Goal: Book appointment/travel/reservation

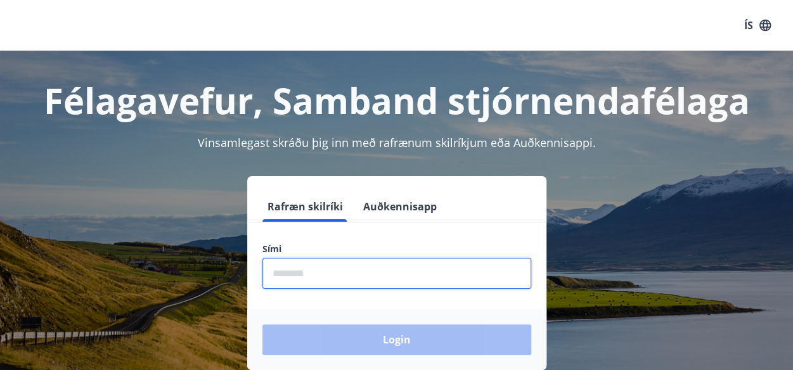
click at [312, 272] on input "phone" at bounding box center [397, 273] width 269 height 31
click at [381, 341] on div "Login" at bounding box center [396, 339] width 299 height 61
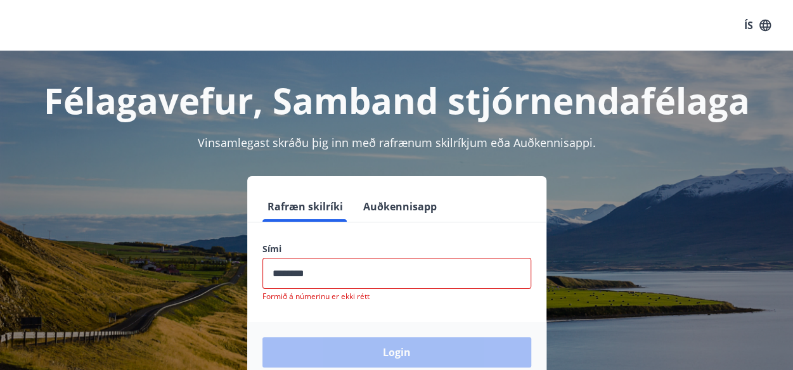
click at [320, 271] on input "phone" at bounding box center [397, 273] width 269 height 31
type input "*"
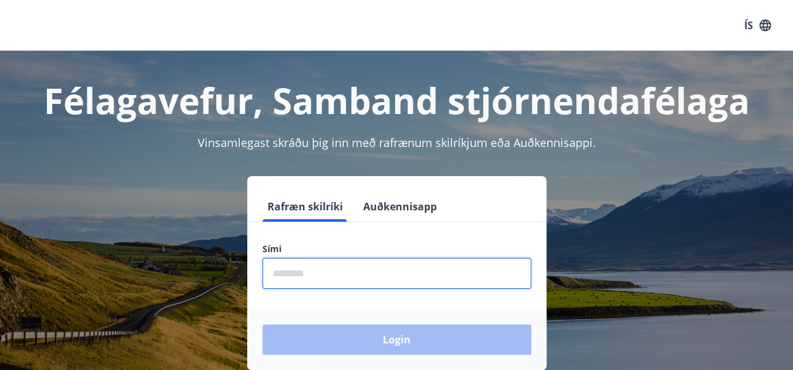
click at [320, 271] on input "phone" at bounding box center [397, 273] width 269 height 31
type input "********"
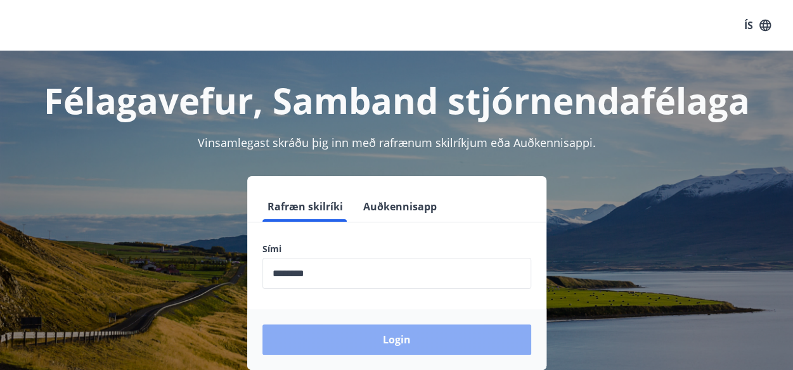
click at [388, 337] on button "Login" at bounding box center [397, 340] width 269 height 30
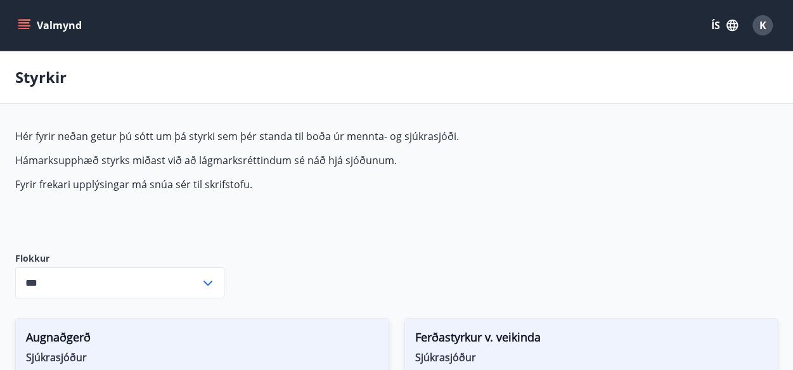
type input "***"
click at [54, 26] on button "Valmynd" at bounding box center [51, 25] width 72 height 23
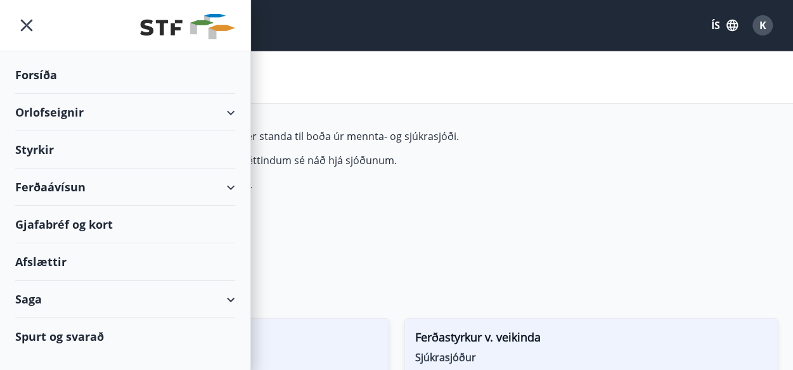
click at [66, 112] on div "Orlofseignir" at bounding box center [125, 112] width 220 height 37
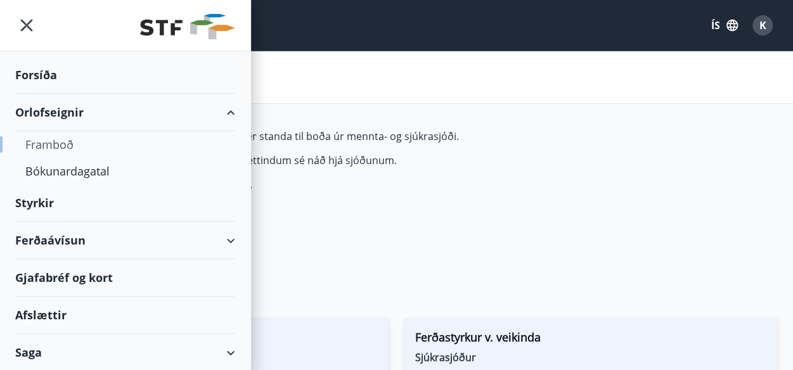
click at [63, 146] on div "Framboð" at bounding box center [125, 144] width 200 height 27
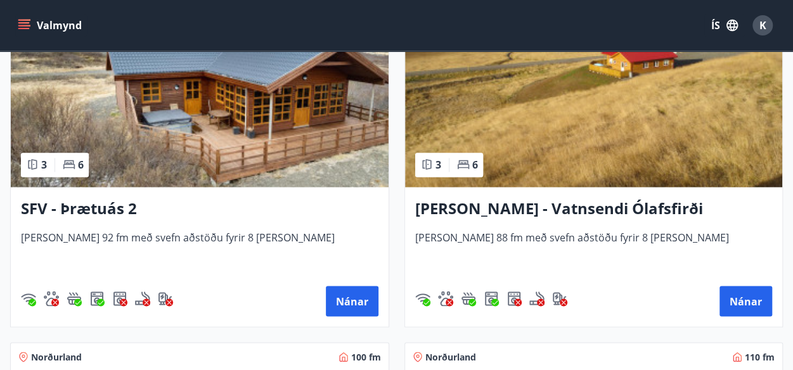
scroll to position [3399, 0]
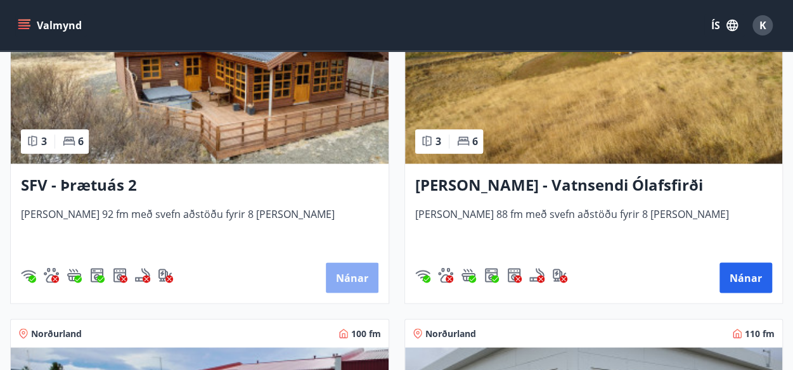
click at [353, 273] on button "Nánar" at bounding box center [352, 278] width 53 height 30
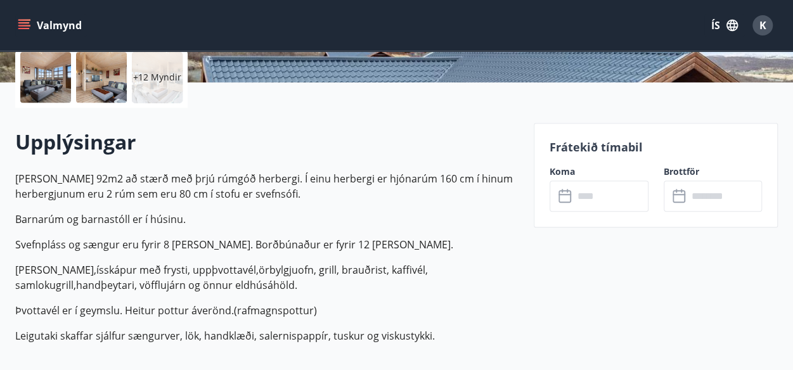
scroll to position [304, 0]
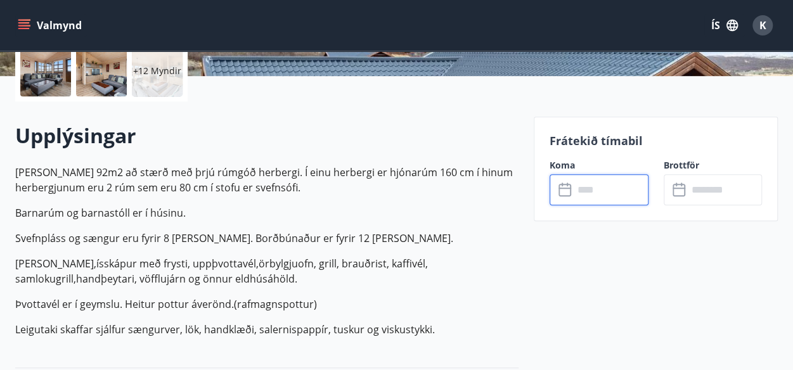
click at [606, 192] on input "text" at bounding box center [611, 189] width 75 height 31
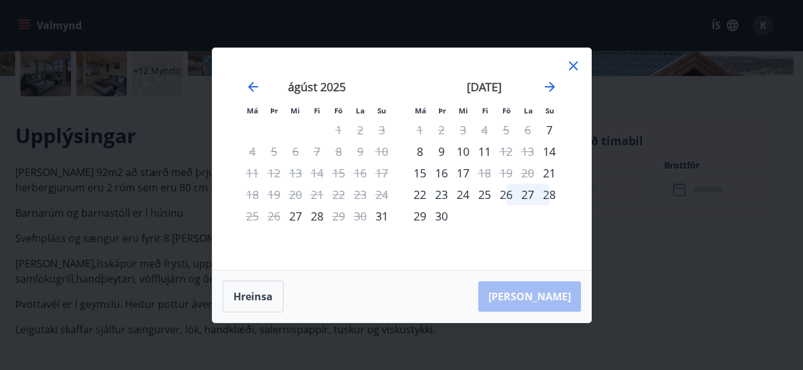
click at [362, 194] on div "23" at bounding box center [360, 195] width 22 height 22
click at [387, 193] on div "24" at bounding box center [382, 195] width 22 height 22
click at [255, 218] on div "25" at bounding box center [253, 216] width 22 height 22
click at [266, 218] on div "26" at bounding box center [274, 216] width 22 height 22
click at [578, 65] on icon at bounding box center [573, 65] width 15 height 15
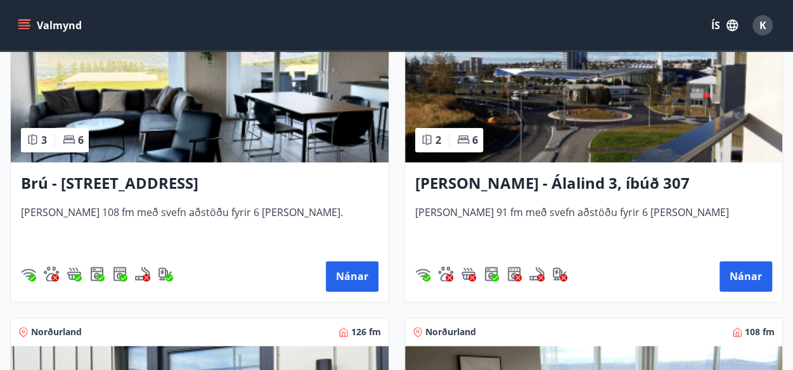
scroll to position [634, 0]
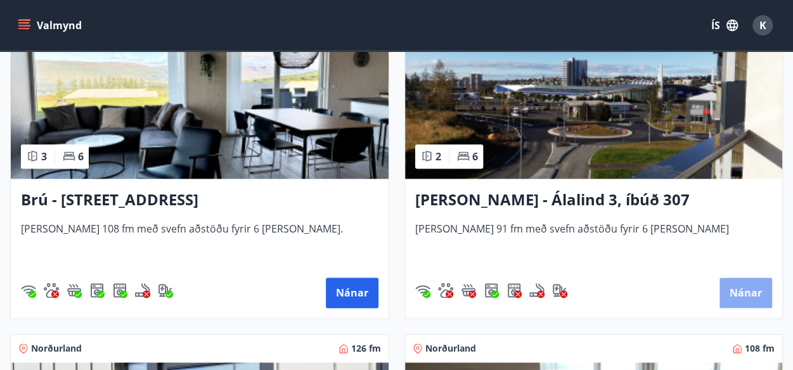
click at [748, 292] on button "Nánar" at bounding box center [746, 293] width 53 height 30
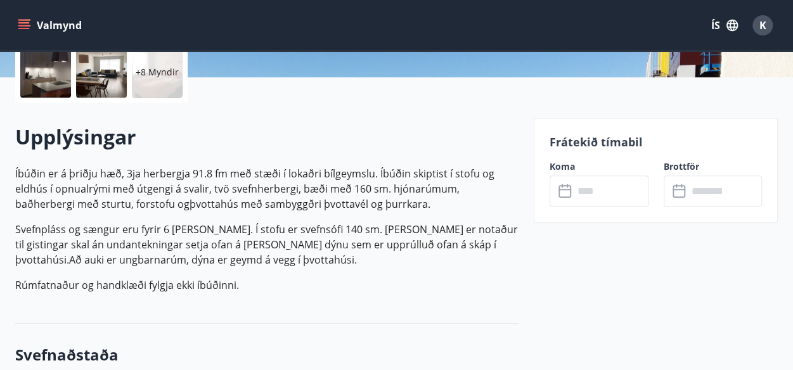
scroll to position [304, 0]
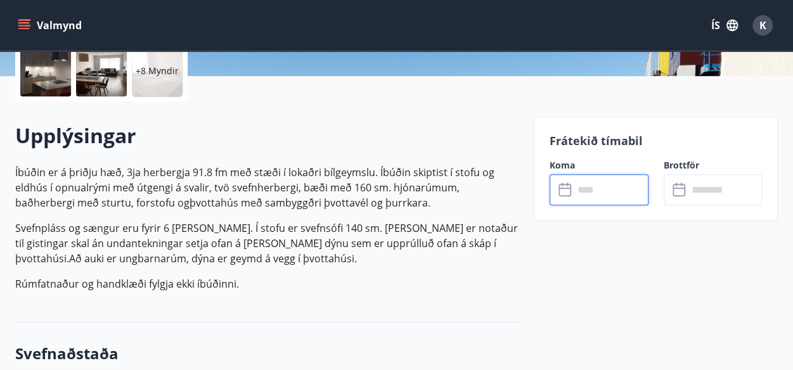
click at [604, 192] on input "text" at bounding box center [611, 189] width 75 height 31
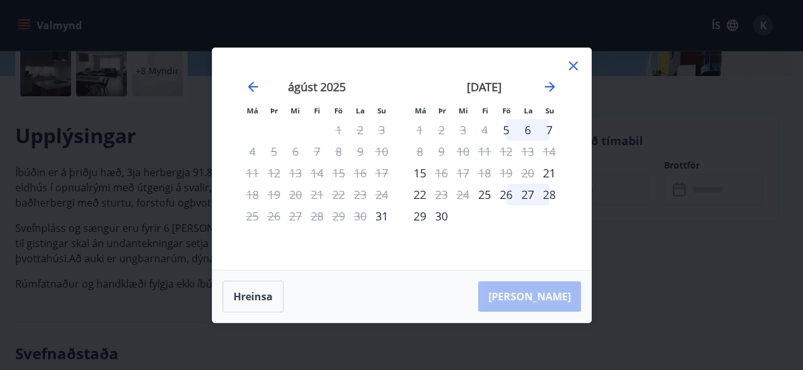
click at [576, 65] on icon at bounding box center [573, 65] width 15 height 15
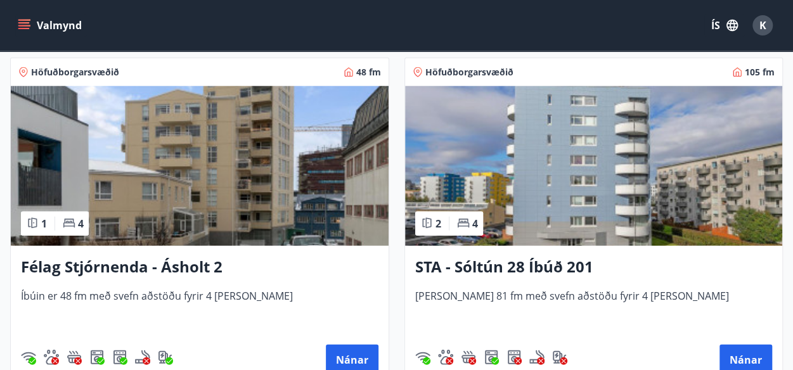
scroll to position [1624, 0]
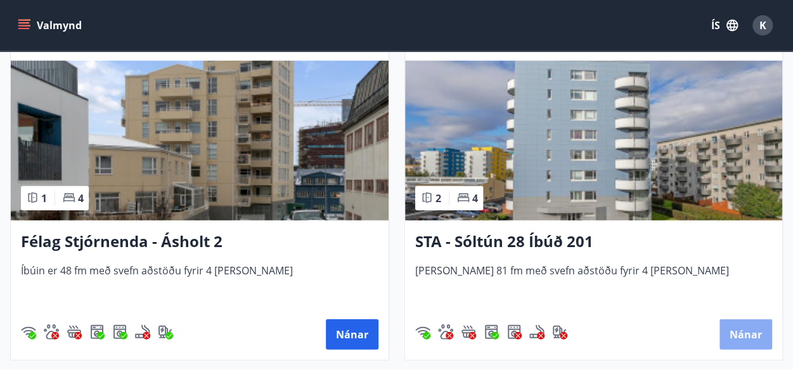
click at [743, 334] on button "Nánar" at bounding box center [746, 335] width 53 height 30
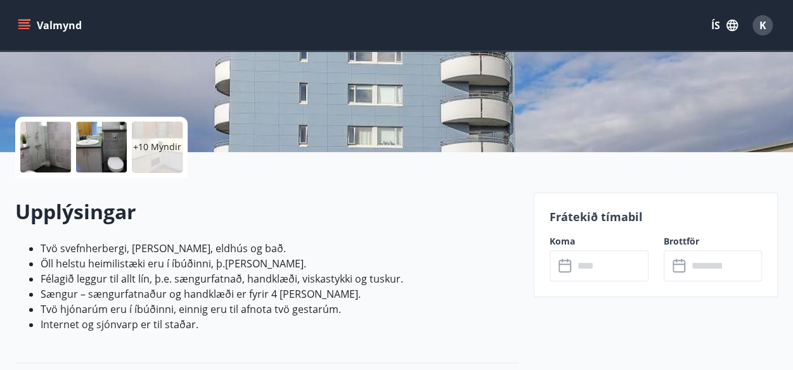
scroll to position [254, 0]
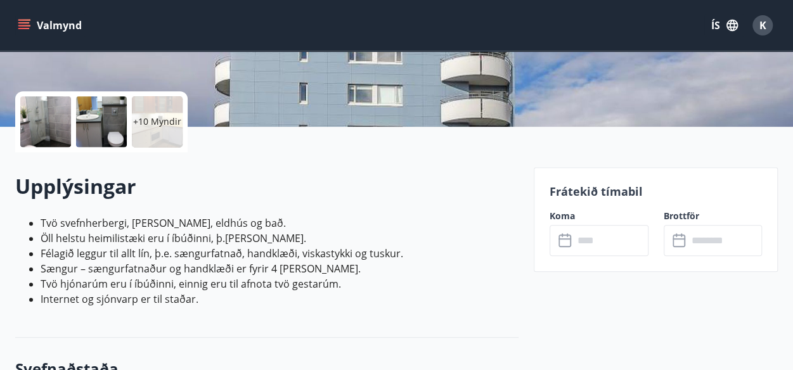
click at [630, 237] on input "text" at bounding box center [611, 240] width 75 height 31
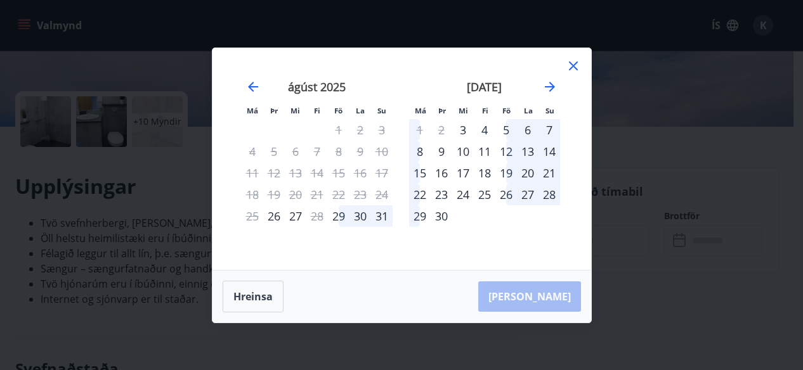
click at [571, 67] on icon at bounding box center [573, 66] width 9 height 9
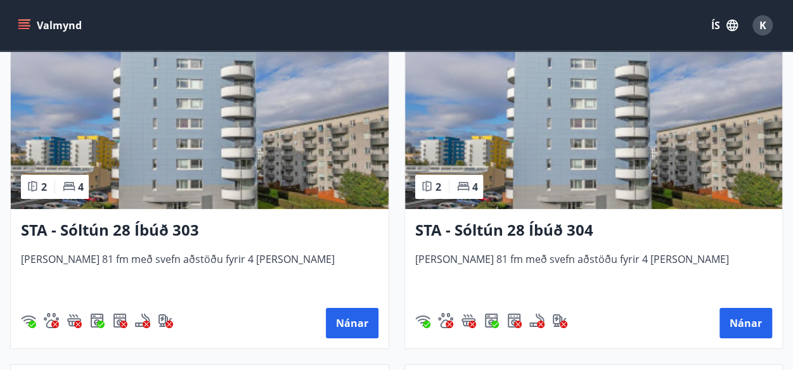
scroll to position [2004, 0]
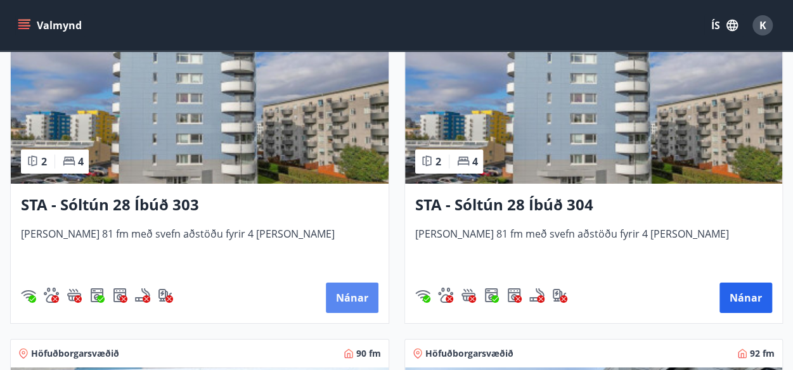
click at [345, 296] on button "Nánar" at bounding box center [352, 298] width 53 height 30
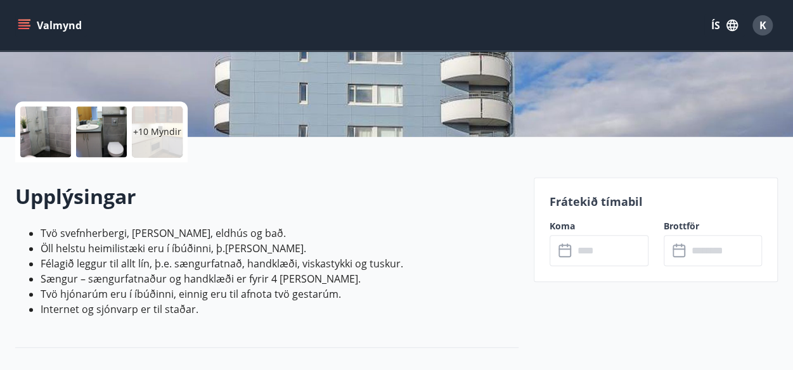
scroll to position [279, 0]
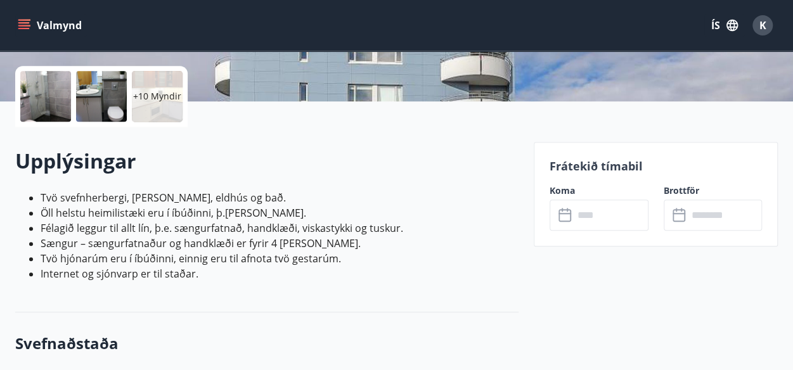
click at [610, 217] on input "text" at bounding box center [611, 215] width 75 height 31
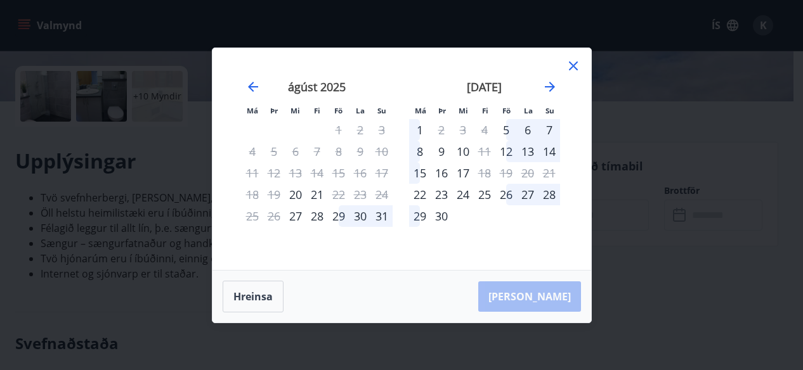
click at [572, 65] on icon at bounding box center [573, 66] width 2 height 2
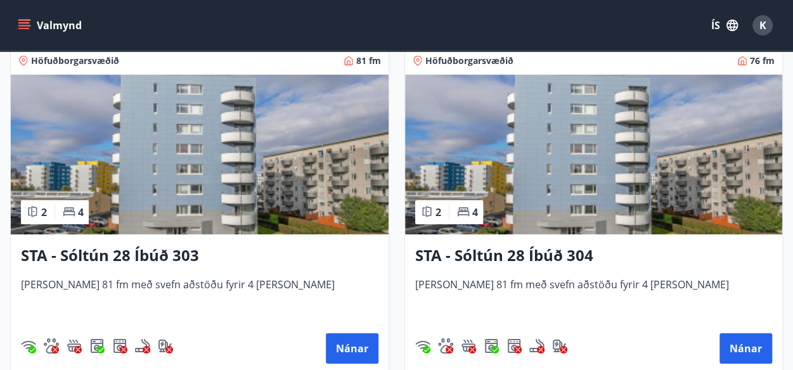
scroll to position [1979, 0]
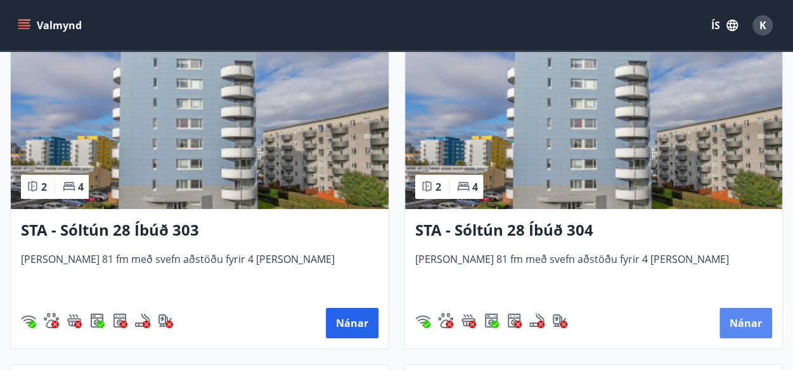
click at [745, 322] on button "Nánar" at bounding box center [746, 323] width 53 height 30
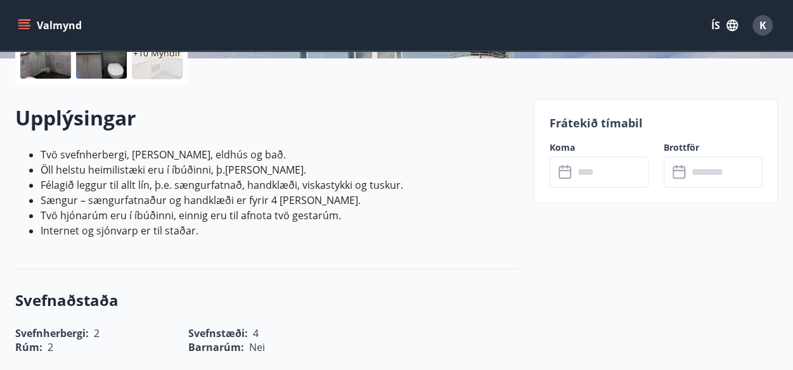
scroll to position [330, 0]
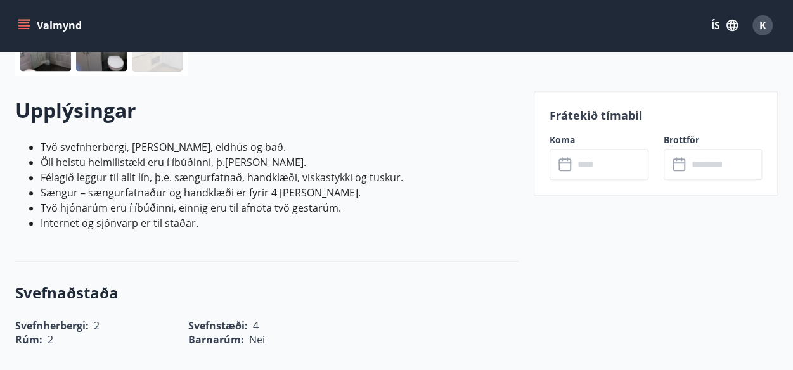
click at [625, 166] on input "text" at bounding box center [611, 164] width 75 height 31
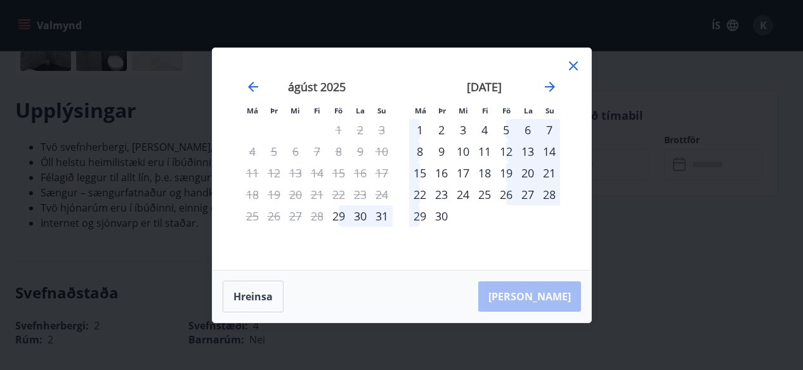
click at [573, 65] on icon at bounding box center [573, 66] width 2 height 2
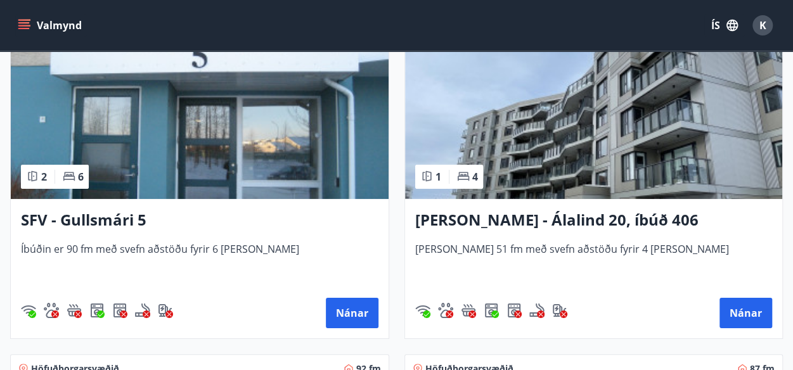
scroll to position [2334, 0]
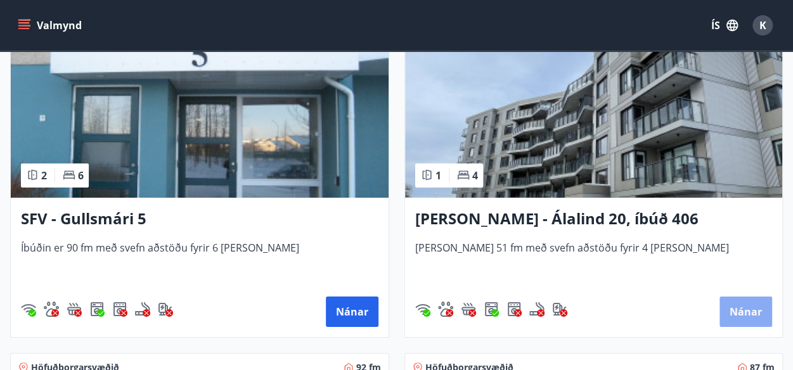
click at [738, 309] on button "Nánar" at bounding box center [746, 312] width 53 height 30
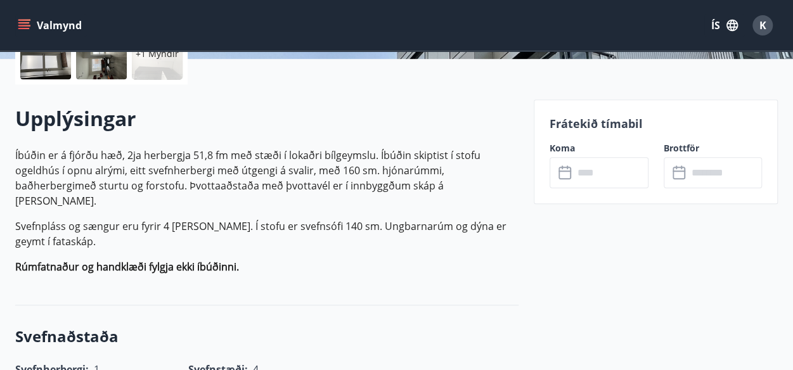
scroll to position [330, 0]
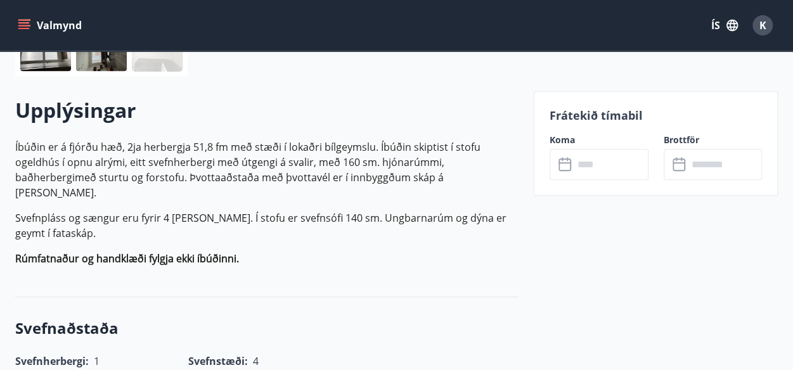
click at [617, 165] on input "text" at bounding box center [611, 164] width 75 height 31
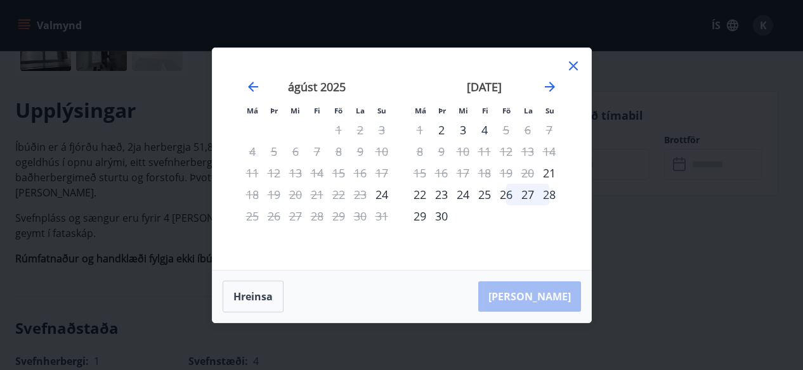
click at [576, 65] on icon at bounding box center [573, 65] width 15 height 15
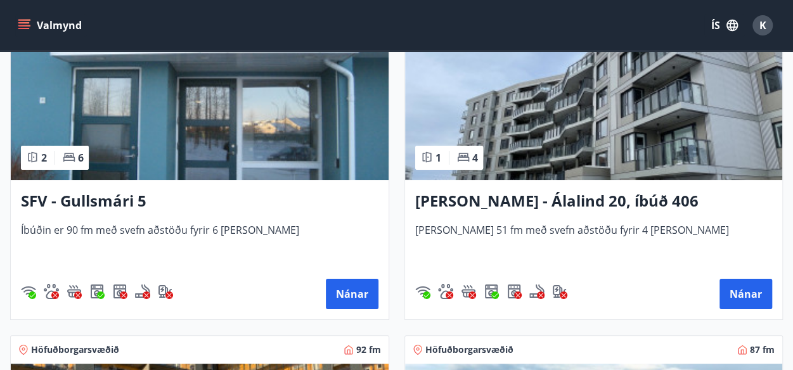
scroll to position [2385, 0]
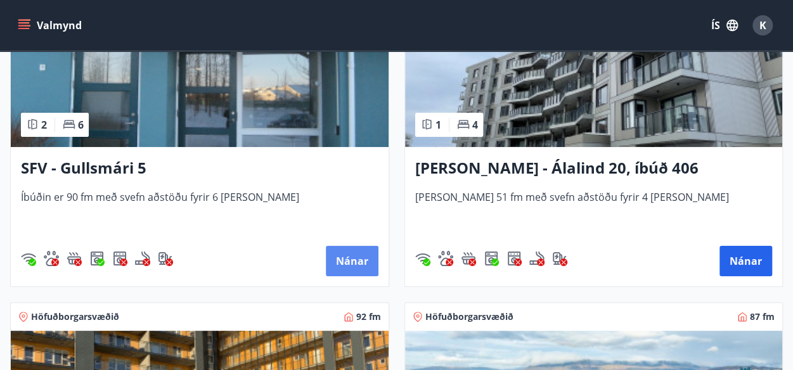
click at [359, 261] on button "Nánar" at bounding box center [352, 261] width 53 height 30
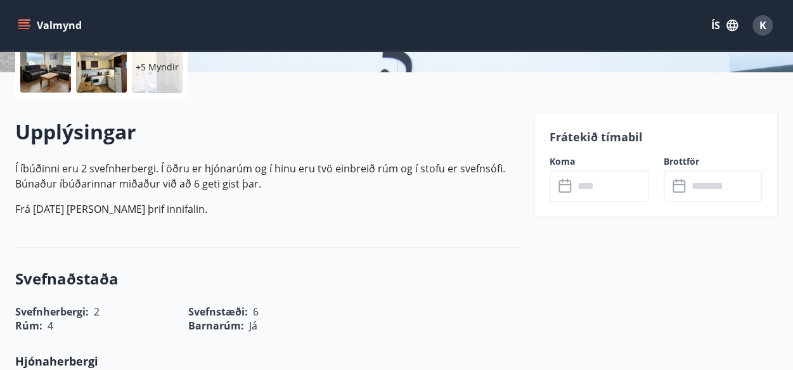
scroll to position [330, 0]
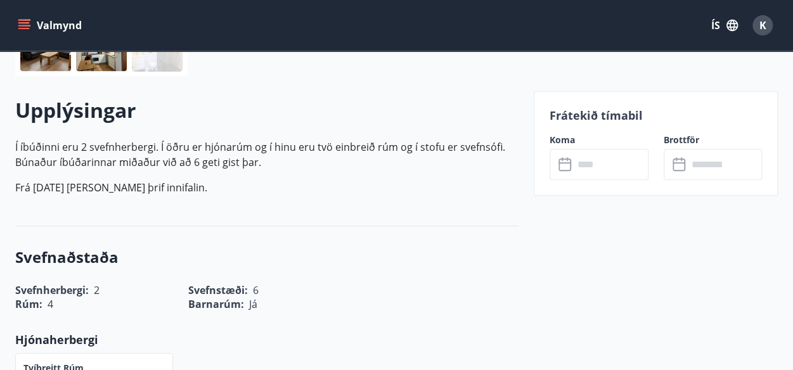
click at [595, 164] on input "text" at bounding box center [611, 164] width 75 height 31
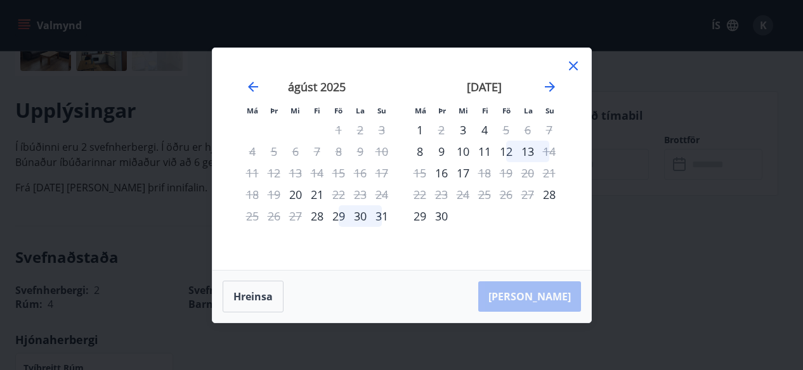
click at [571, 63] on icon at bounding box center [573, 66] width 9 height 9
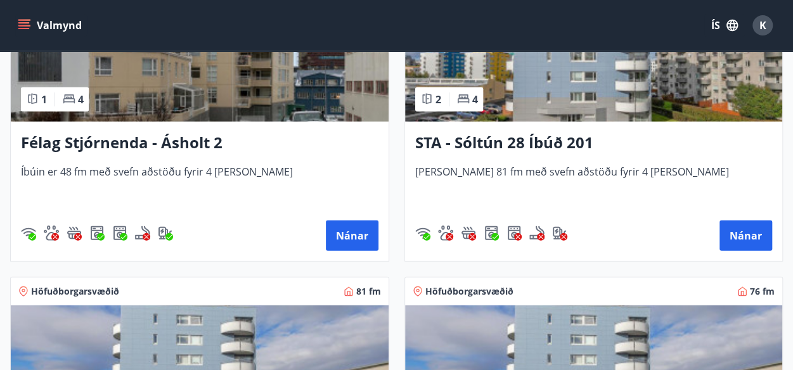
scroll to position [1725, 0]
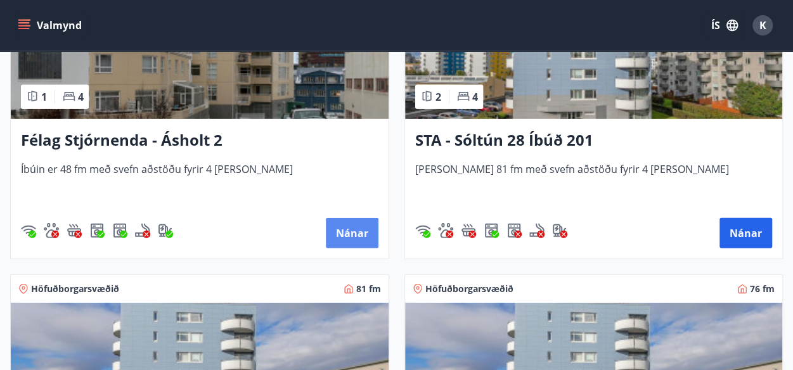
click at [351, 231] on button "Nánar" at bounding box center [352, 233] width 53 height 30
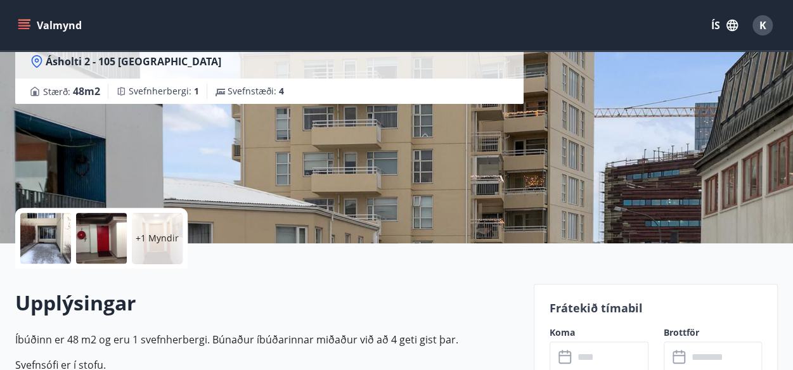
scroll to position [254, 0]
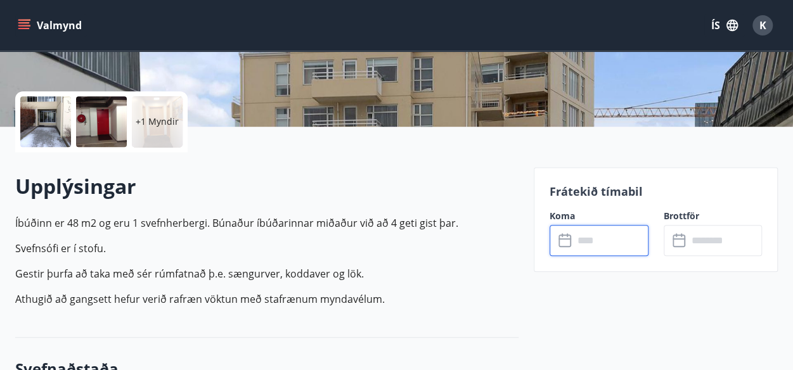
click at [619, 238] on input "text" at bounding box center [611, 240] width 75 height 31
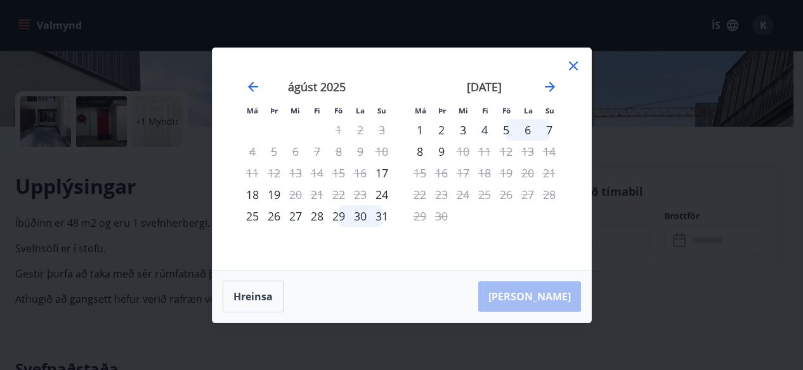
click at [575, 65] on icon at bounding box center [573, 65] width 15 height 15
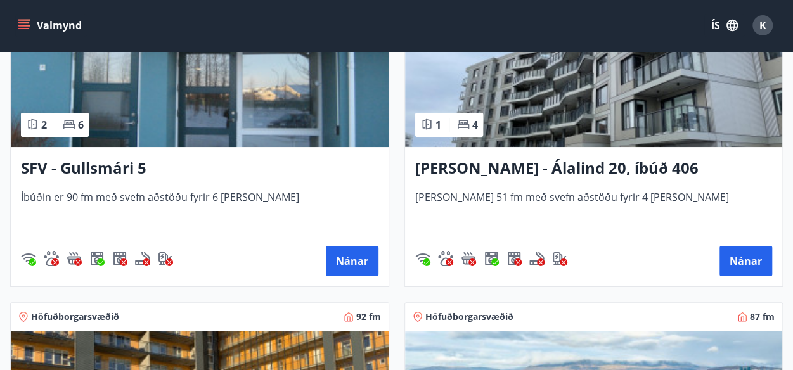
scroll to position [2410, 0]
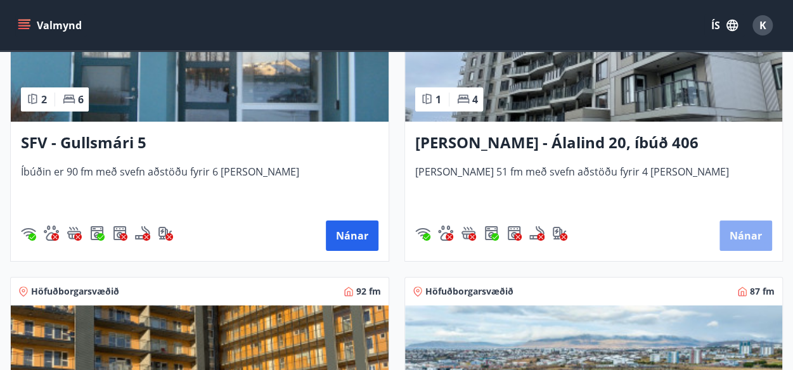
click at [737, 231] on button "Nánar" at bounding box center [746, 236] width 53 height 30
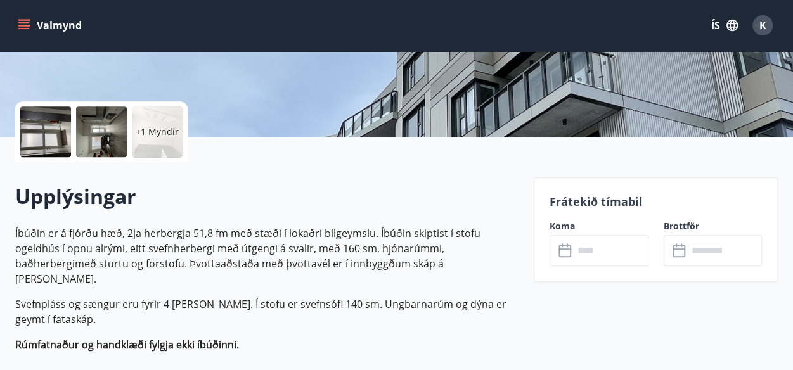
scroll to position [279, 0]
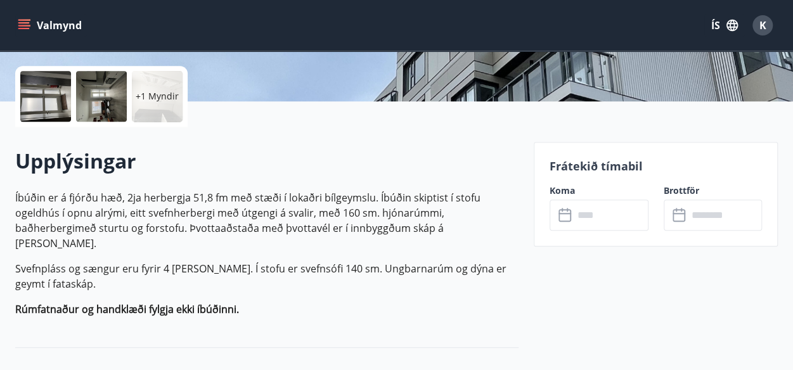
click at [609, 218] on input "text" at bounding box center [611, 215] width 75 height 31
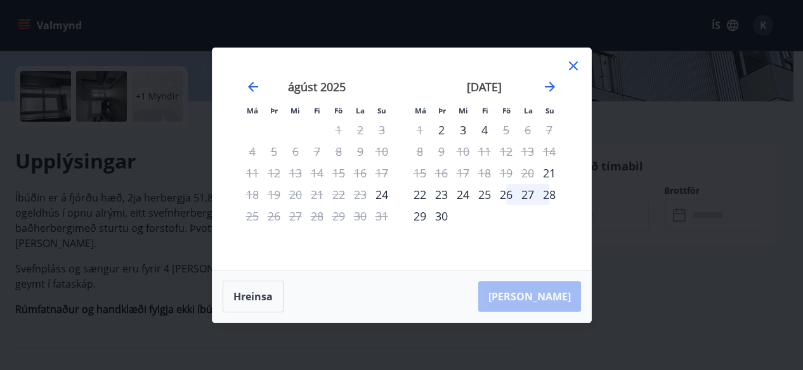
click at [569, 67] on icon at bounding box center [573, 65] width 15 height 15
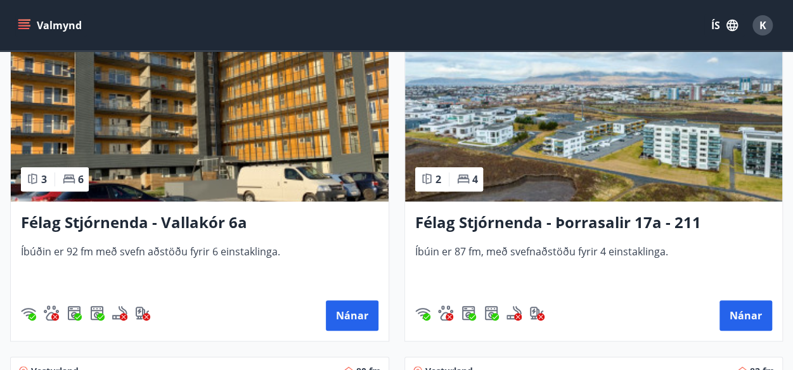
scroll to position [2689, 0]
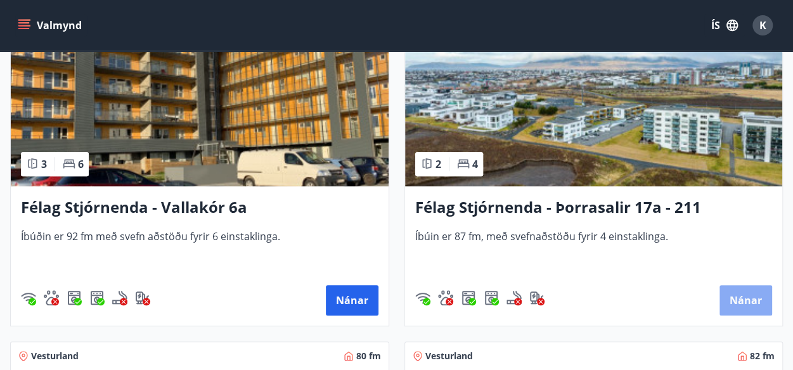
click at [744, 299] on button "Nánar" at bounding box center [746, 300] width 53 height 30
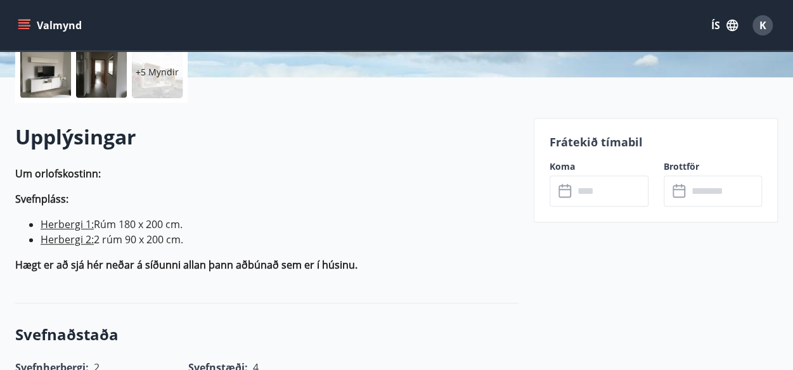
scroll to position [304, 0]
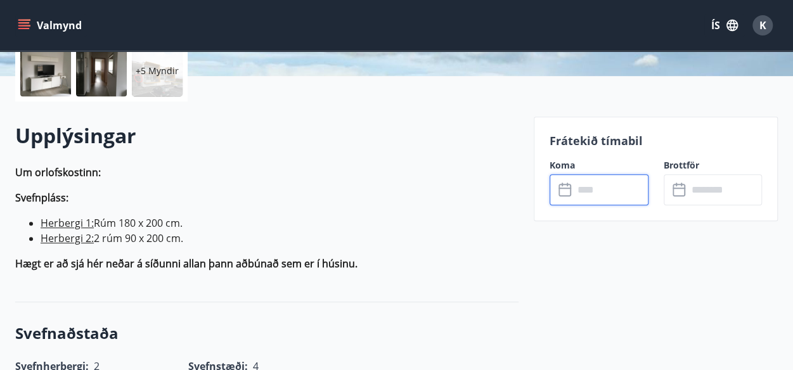
click at [616, 191] on input "text" at bounding box center [611, 189] width 75 height 31
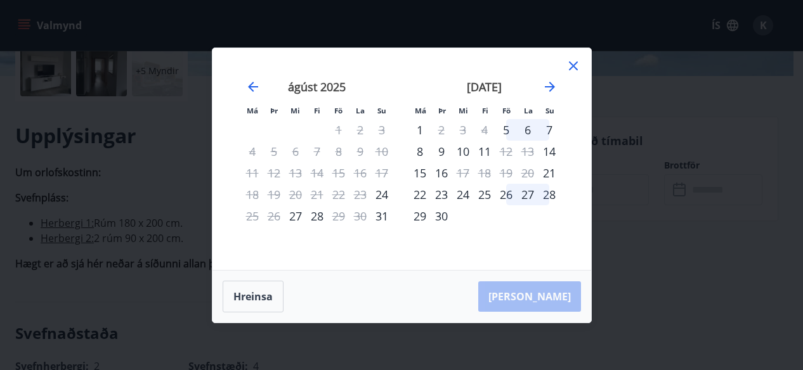
click at [573, 63] on icon at bounding box center [573, 65] width 15 height 15
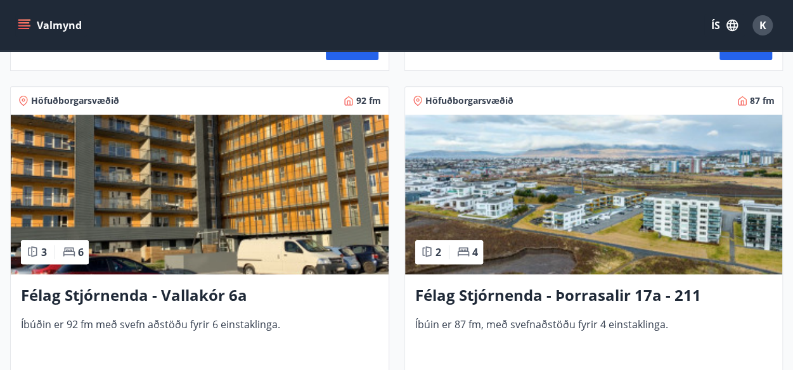
scroll to position [2664, 0]
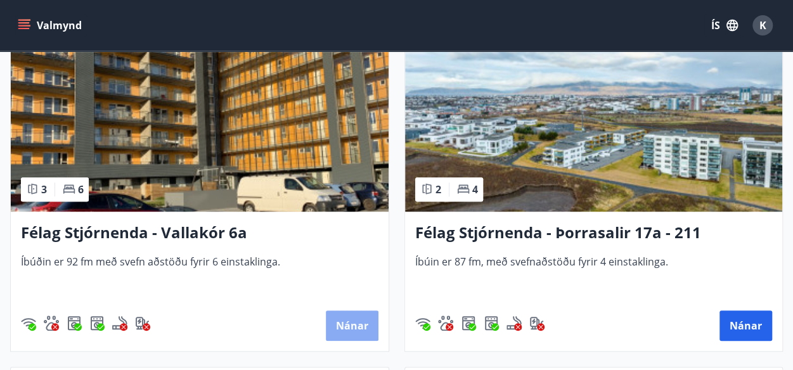
click at [355, 325] on button "Nánar" at bounding box center [352, 326] width 53 height 30
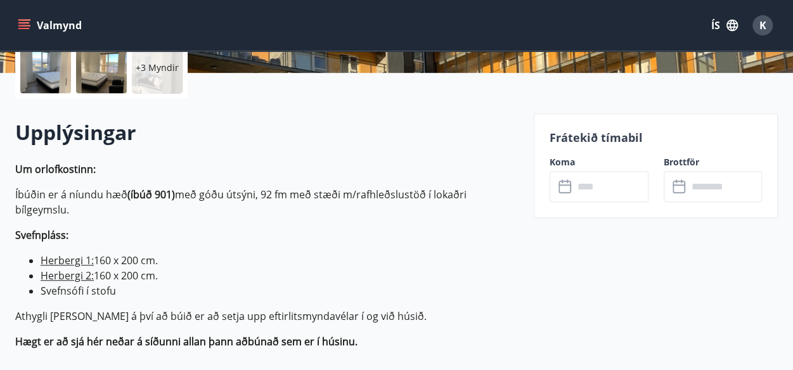
scroll to position [355, 0]
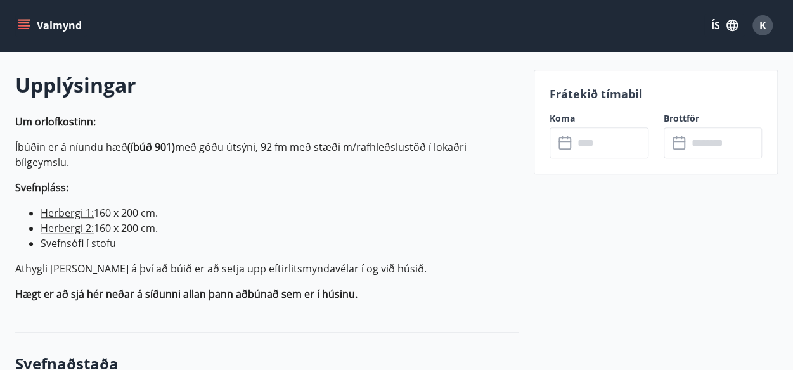
click at [609, 146] on input "text" at bounding box center [611, 142] width 75 height 31
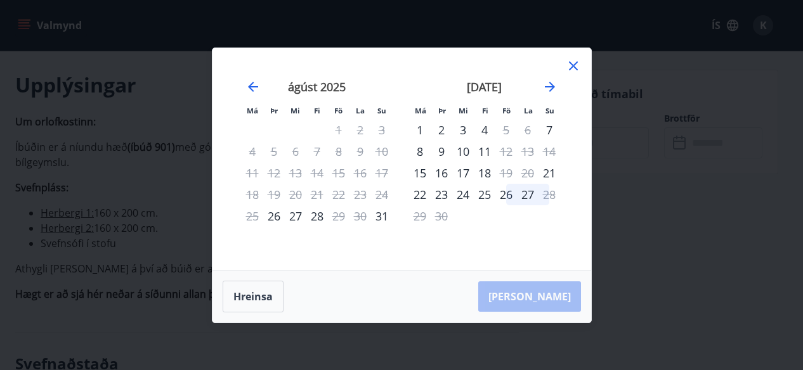
click at [575, 65] on icon at bounding box center [573, 65] width 15 height 15
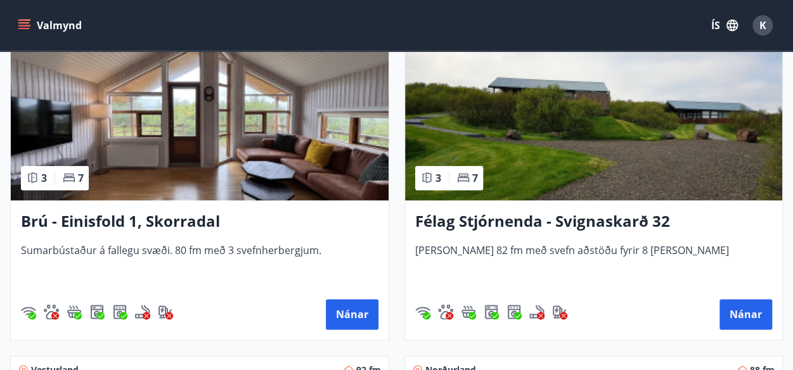
scroll to position [2993, 0]
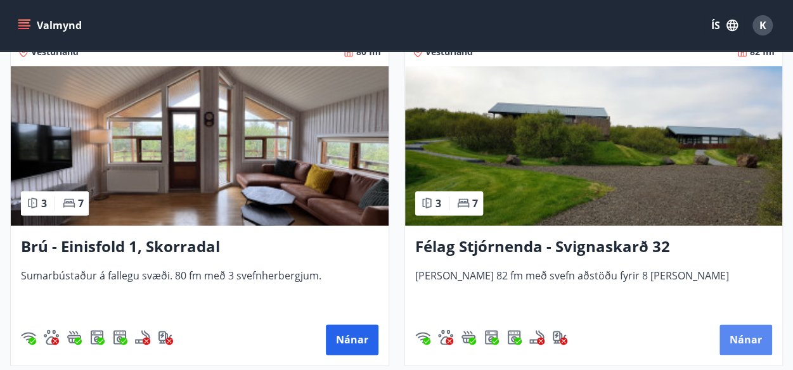
click at [742, 337] on button "Nánar" at bounding box center [746, 340] width 53 height 30
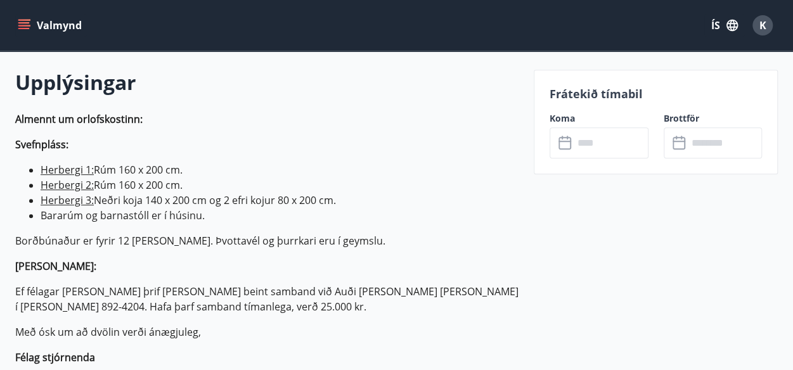
scroll to position [406, 0]
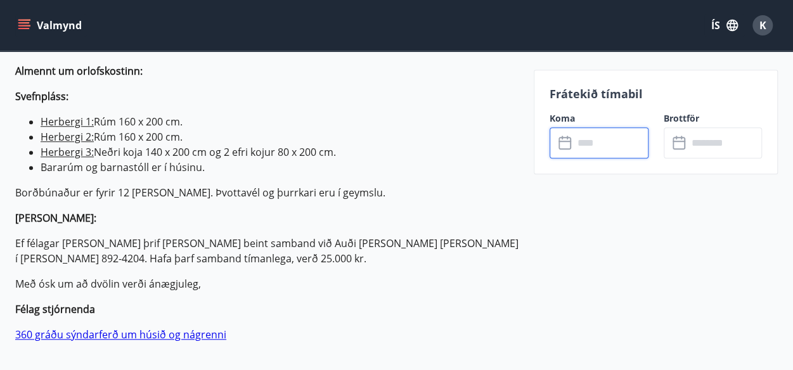
click at [606, 141] on input "text" at bounding box center [611, 142] width 75 height 31
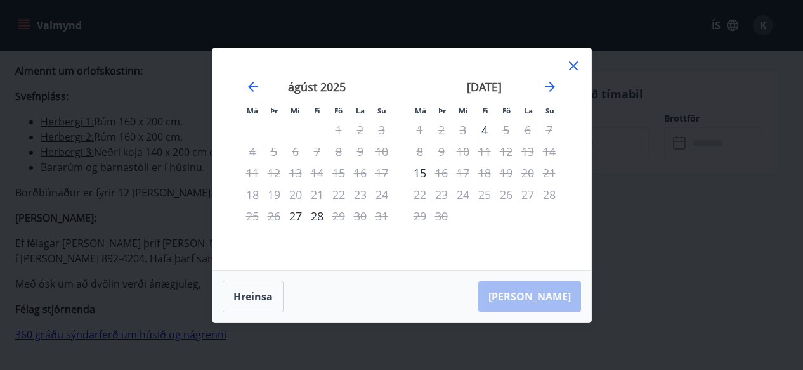
click at [572, 65] on icon at bounding box center [573, 66] width 9 height 9
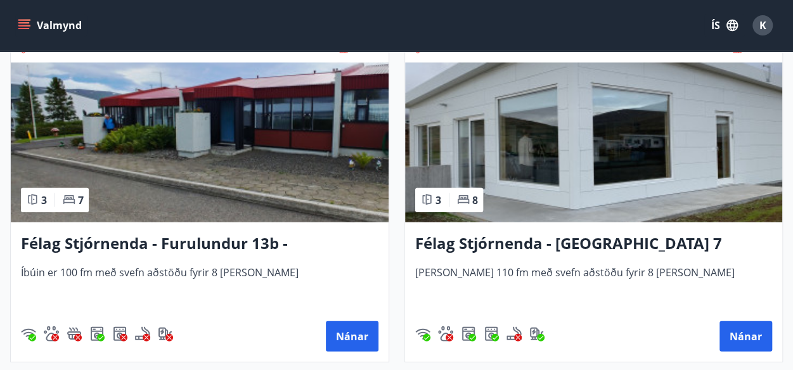
scroll to position [3704, 0]
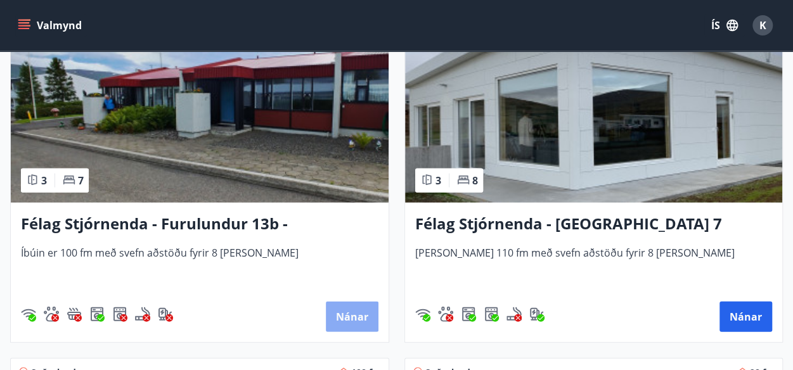
click at [348, 316] on button "Nánar" at bounding box center [352, 317] width 53 height 30
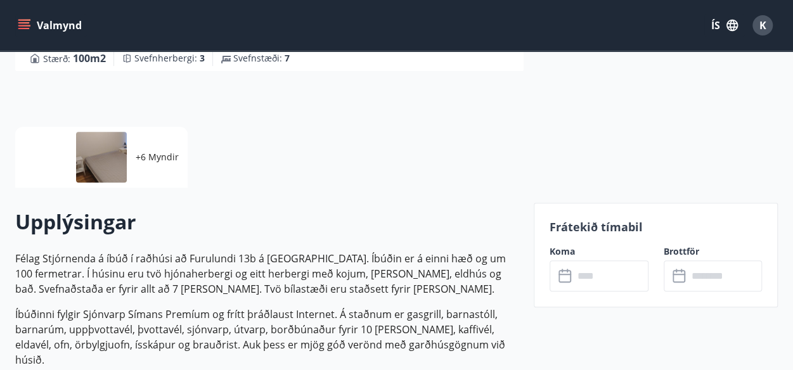
scroll to position [254, 0]
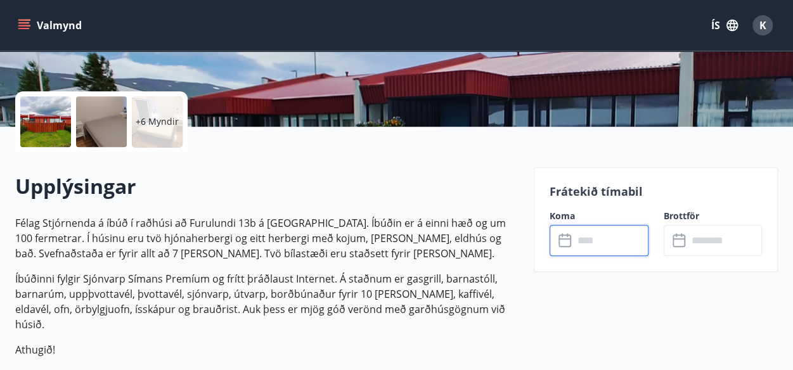
click at [618, 242] on input "text" at bounding box center [611, 240] width 75 height 31
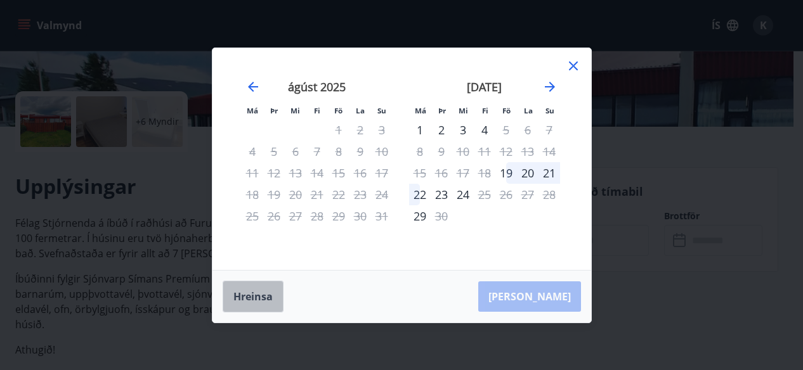
click at [249, 296] on button "Hreinsa" at bounding box center [253, 297] width 61 height 32
click at [573, 64] on icon at bounding box center [573, 65] width 15 height 15
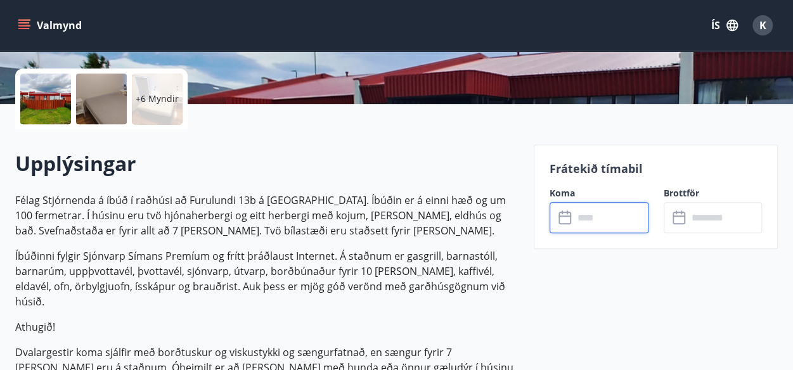
scroll to position [279, 0]
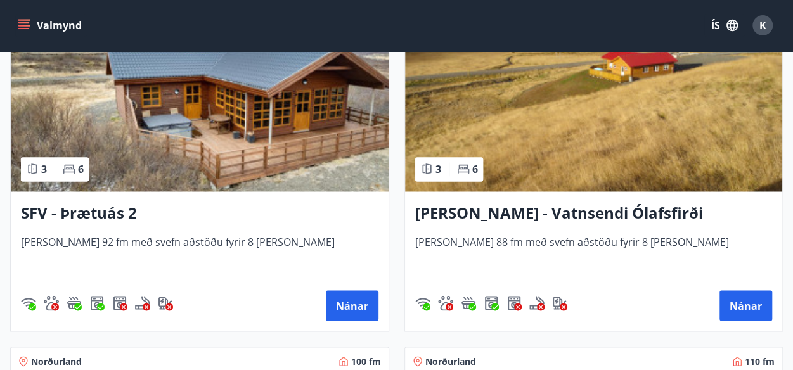
scroll to position [3374, 0]
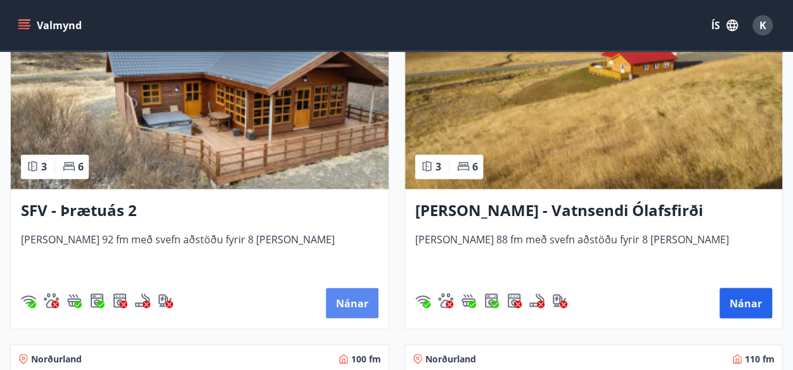
click at [346, 300] on button "Nánar" at bounding box center [352, 303] width 53 height 30
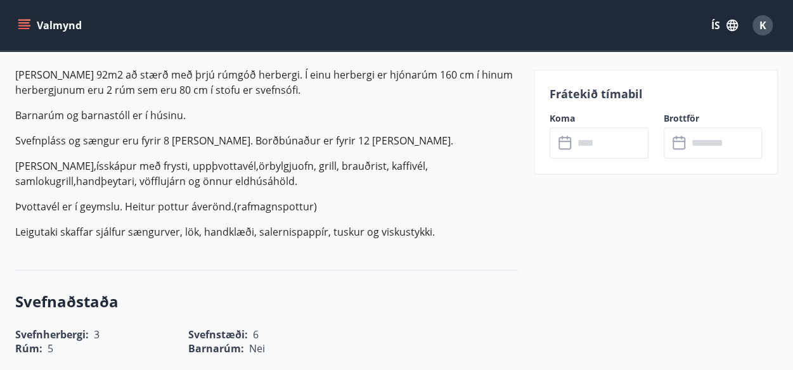
scroll to position [406, 0]
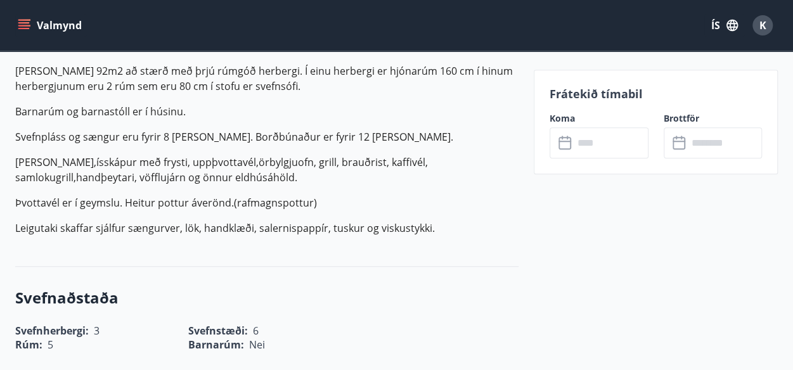
click at [609, 154] on input "text" at bounding box center [611, 142] width 75 height 31
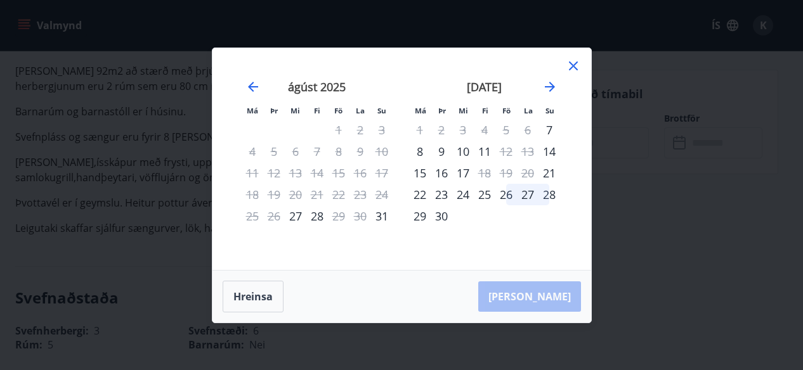
click at [571, 66] on icon at bounding box center [573, 65] width 15 height 15
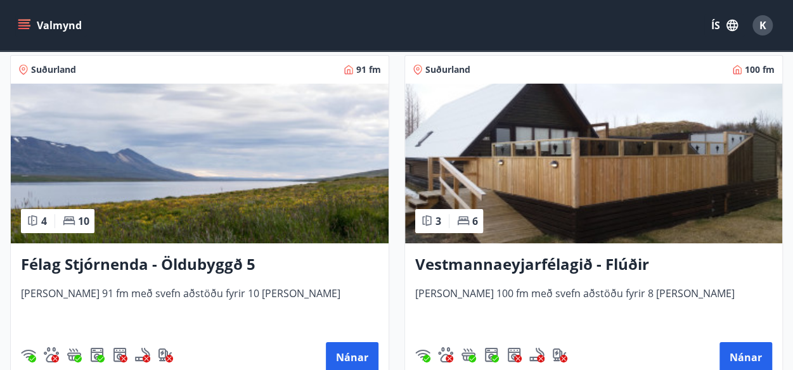
scroll to position [4696, 0]
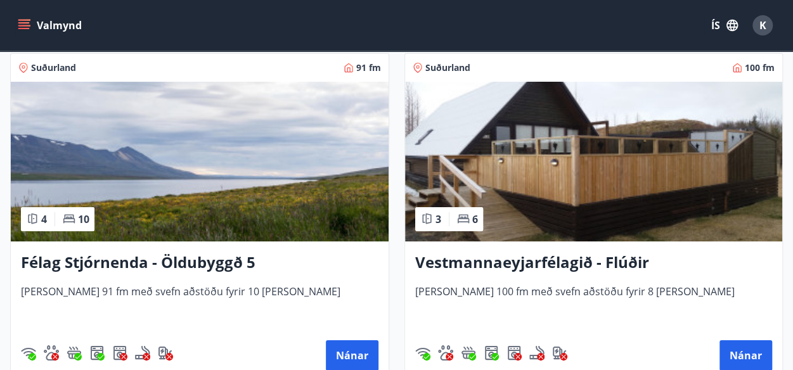
click at [44, 215] on span "4" at bounding box center [44, 219] width 6 height 14
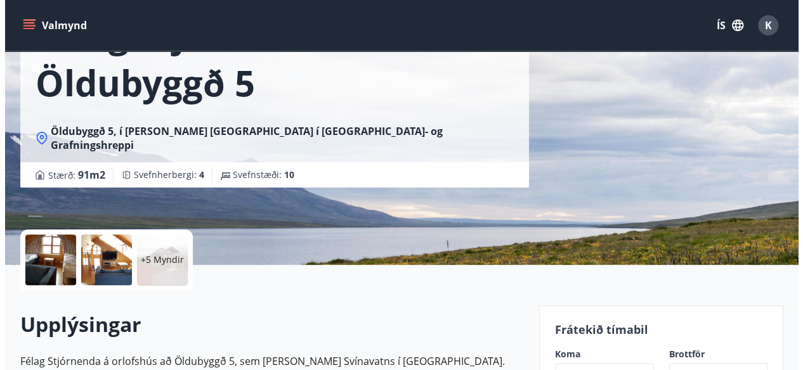
scroll to position [127, 0]
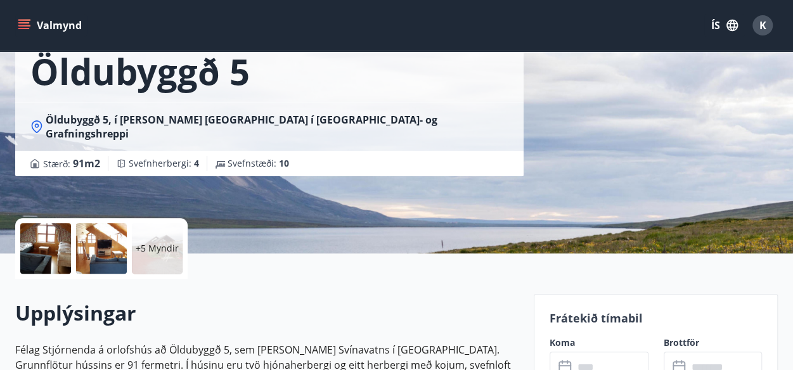
click at [44, 242] on div at bounding box center [45, 248] width 51 height 51
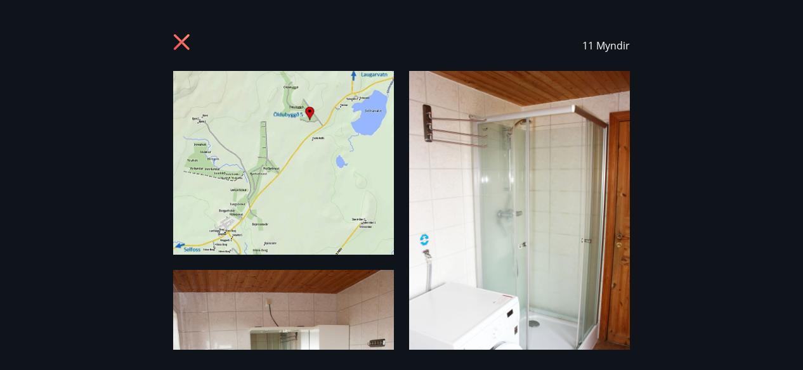
click at [747, 172] on div "11 Myndir" at bounding box center [401, 185] width 803 height 330
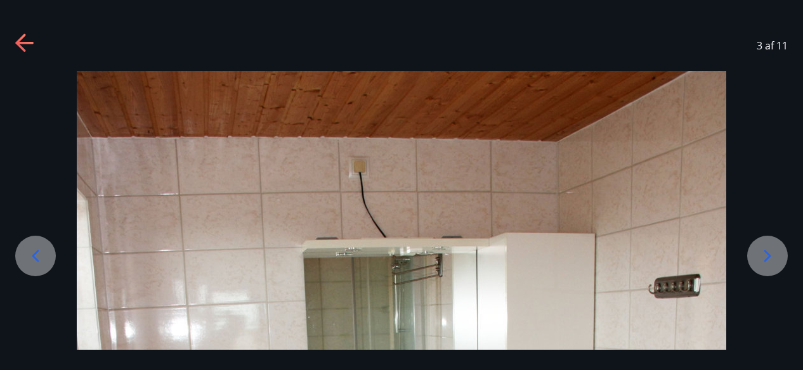
click at [771, 257] on icon at bounding box center [767, 256] width 20 height 20
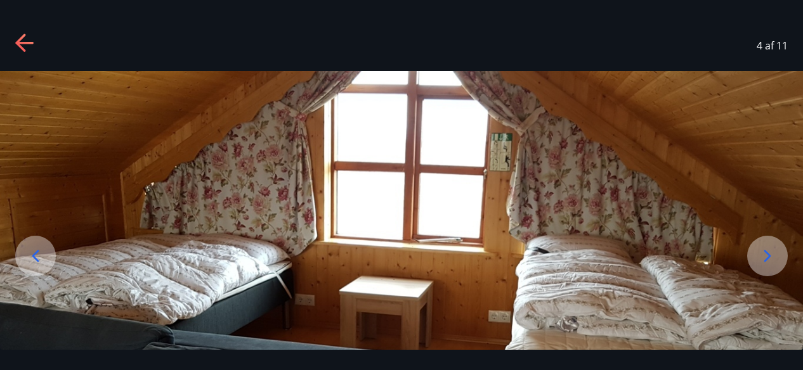
click at [772, 255] on icon at bounding box center [767, 256] width 20 height 20
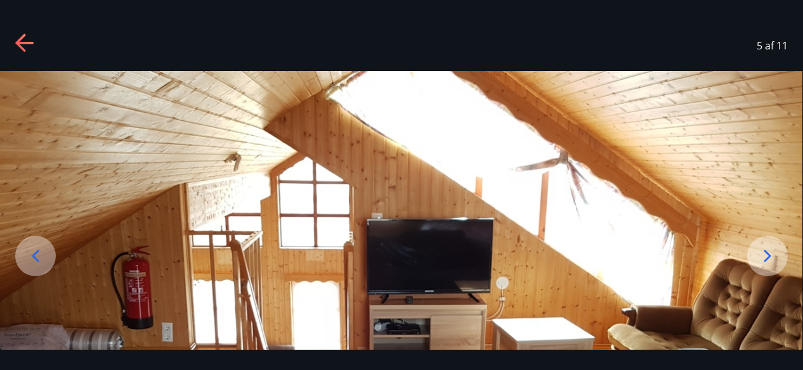
drag, startPoint x: 605, startPoint y: 268, endPoint x: 595, endPoint y: 168, distance: 100.1
click at [595, 168] on img at bounding box center [400, 297] width 803 height 452
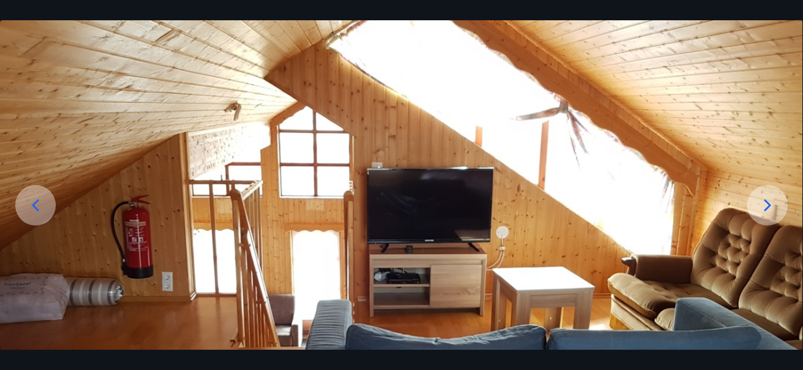
click at [760, 209] on icon at bounding box center [767, 205] width 20 height 20
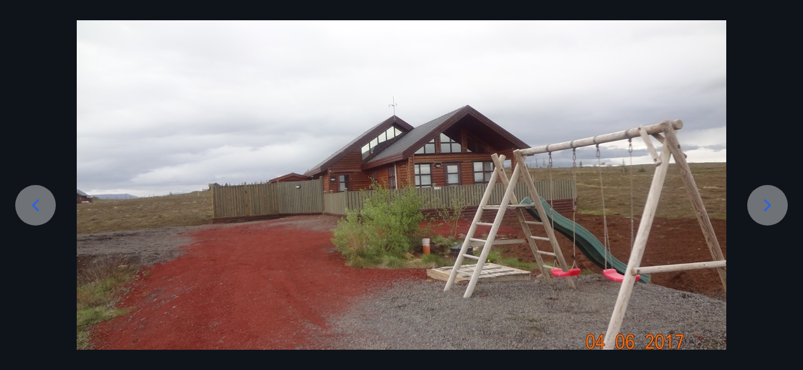
click at [755, 210] on div at bounding box center [767, 205] width 41 height 41
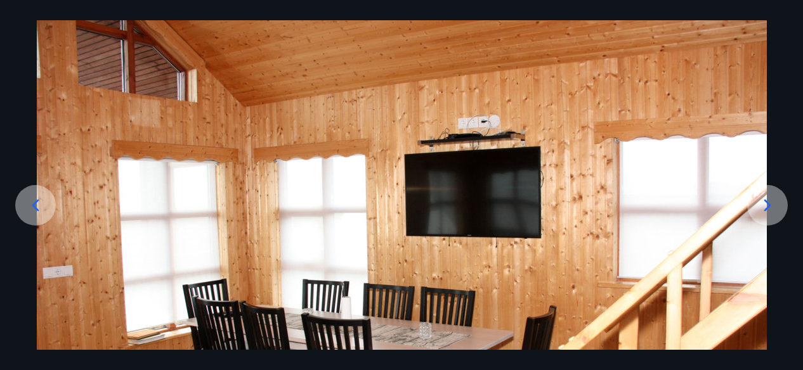
click at [755, 210] on div at bounding box center [767, 205] width 41 height 41
